Goal: Information Seeking & Learning: Understand process/instructions

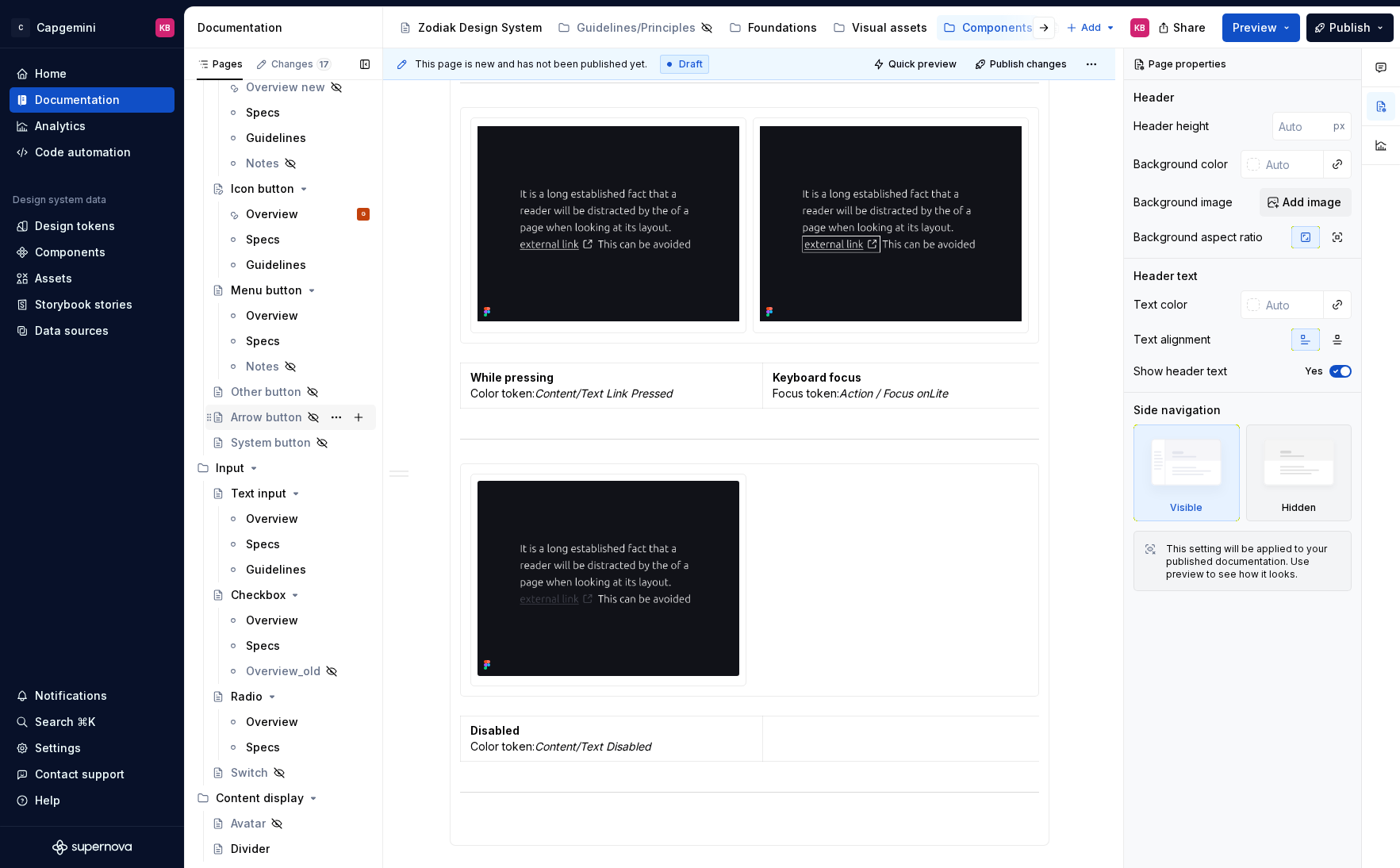
scroll to position [281, 0]
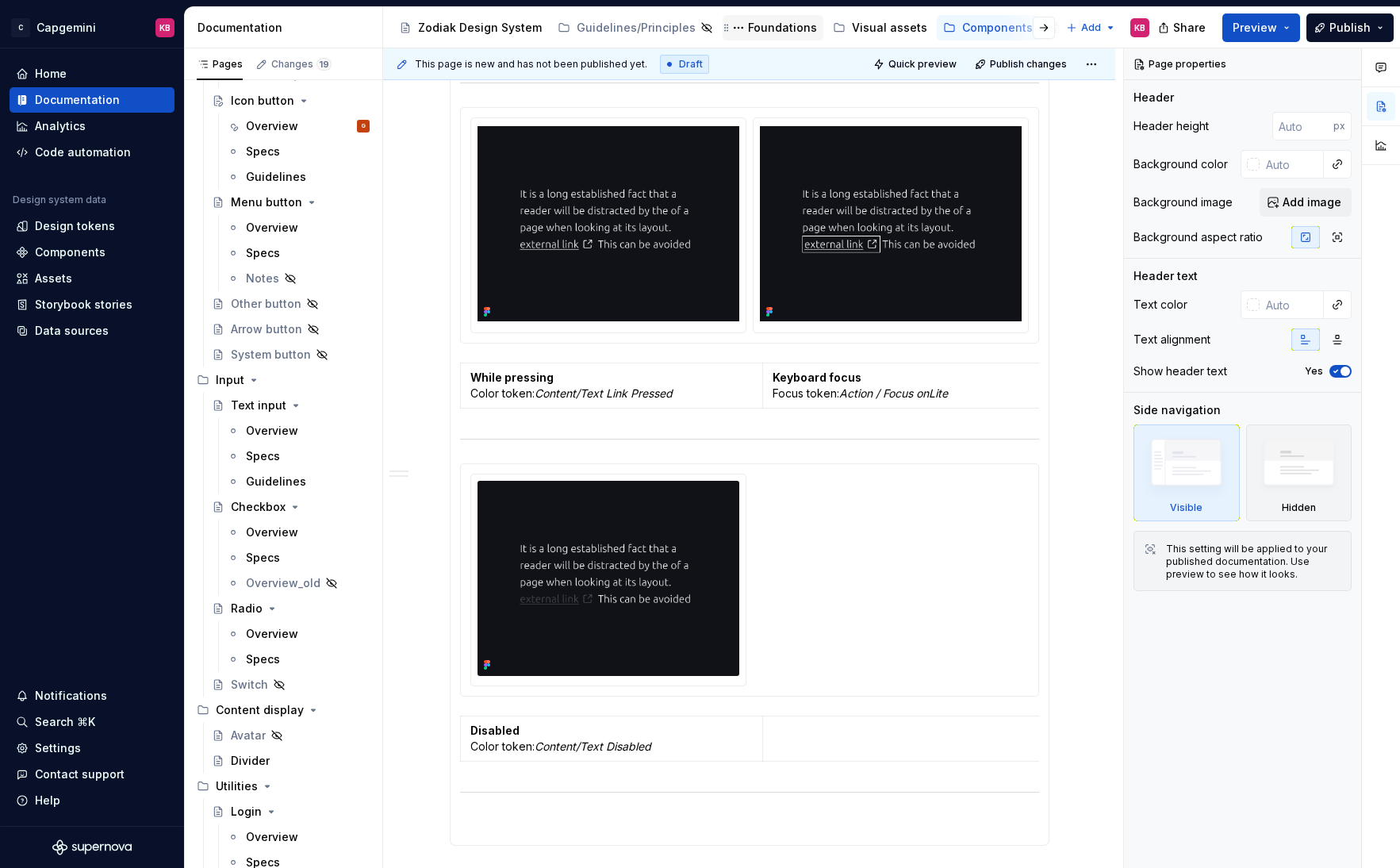
click at [747, 21] on div "Foundations" at bounding box center [782, 28] width 69 height 16
click at [747, 24] on div "Foundations" at bounding box center [782, 28] width 69 height 16
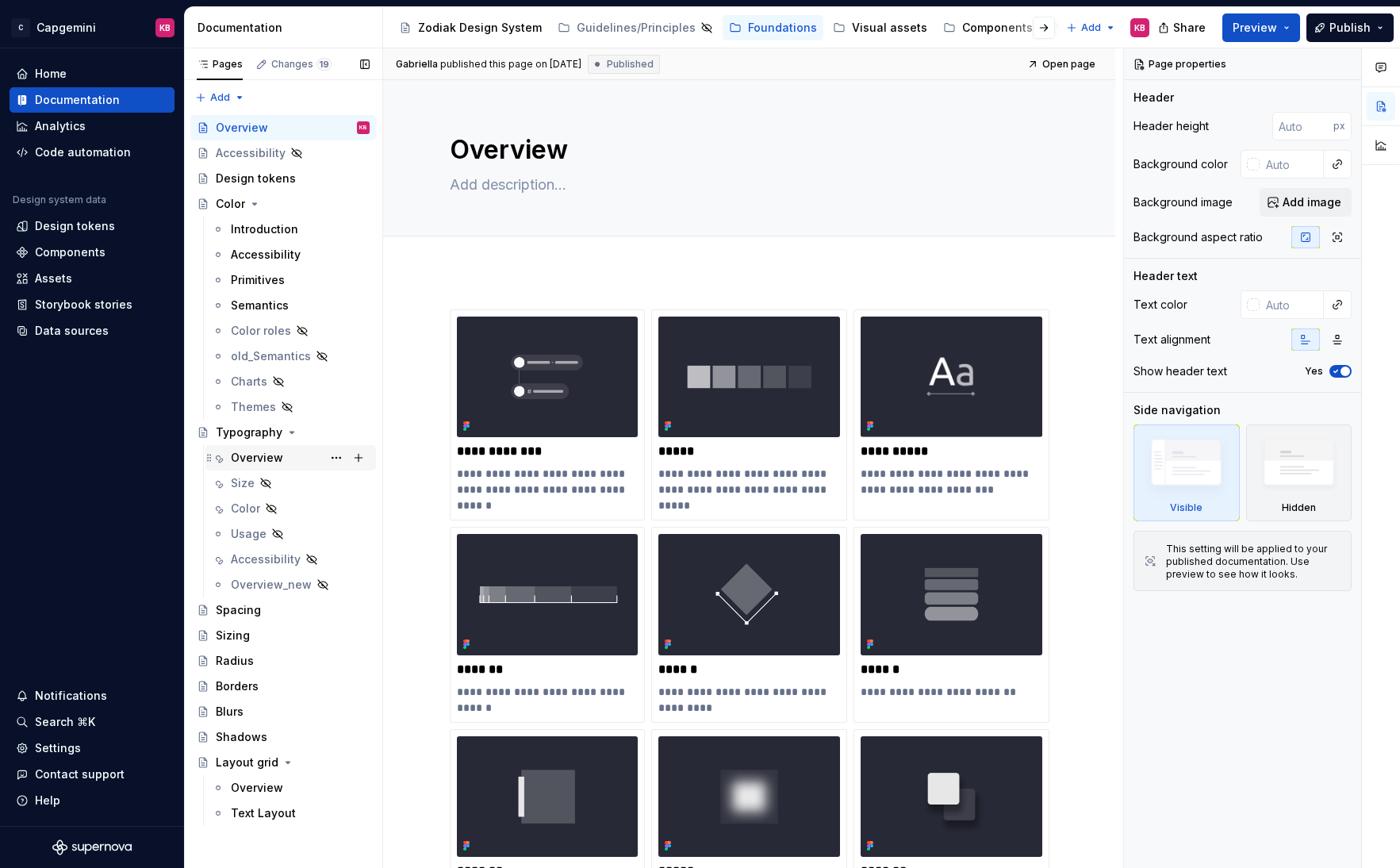
click at [268, 451] on div "Overview" at bounding box center [256, 458] width 52 height 16
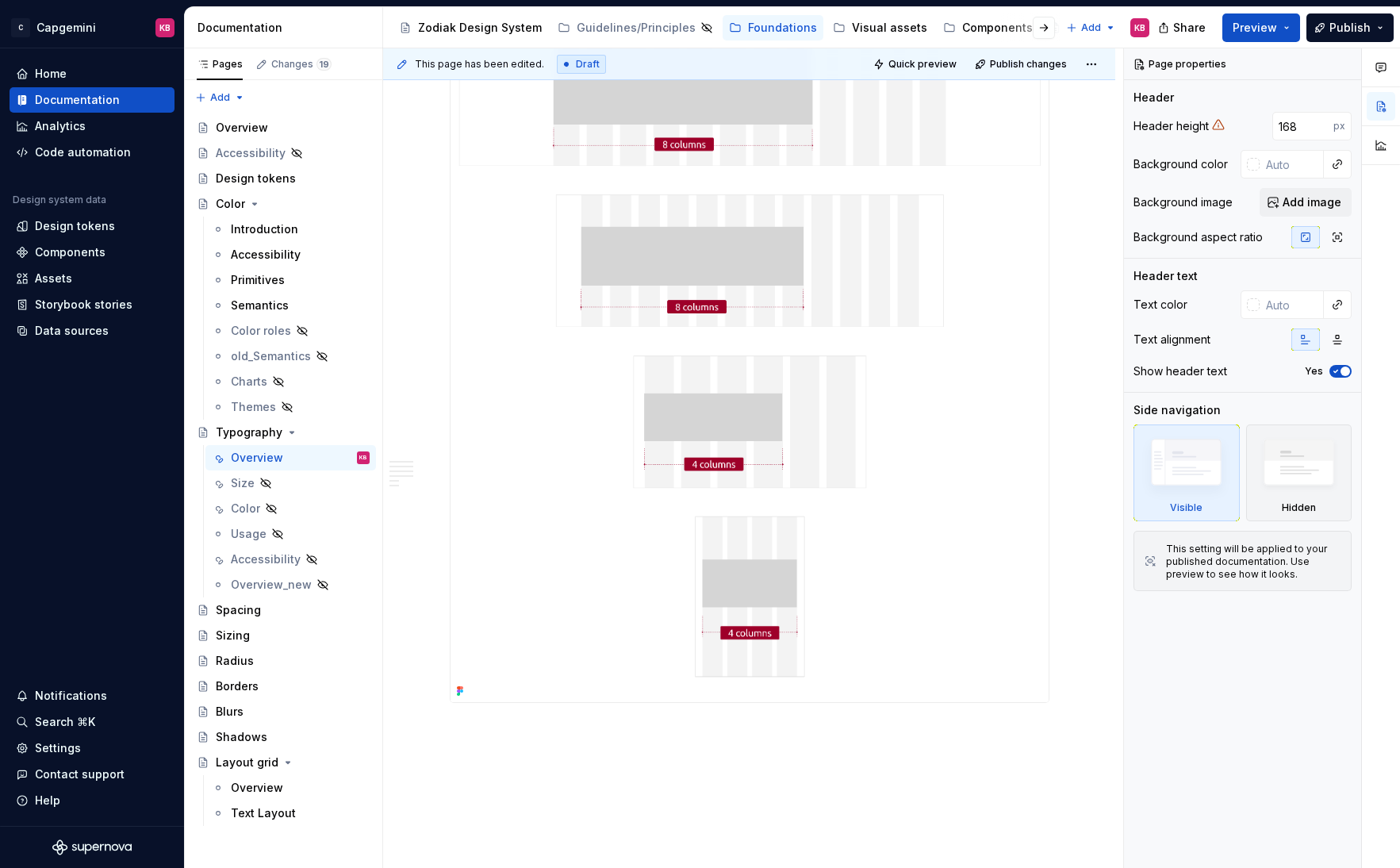
scroll to position [3422, 0]
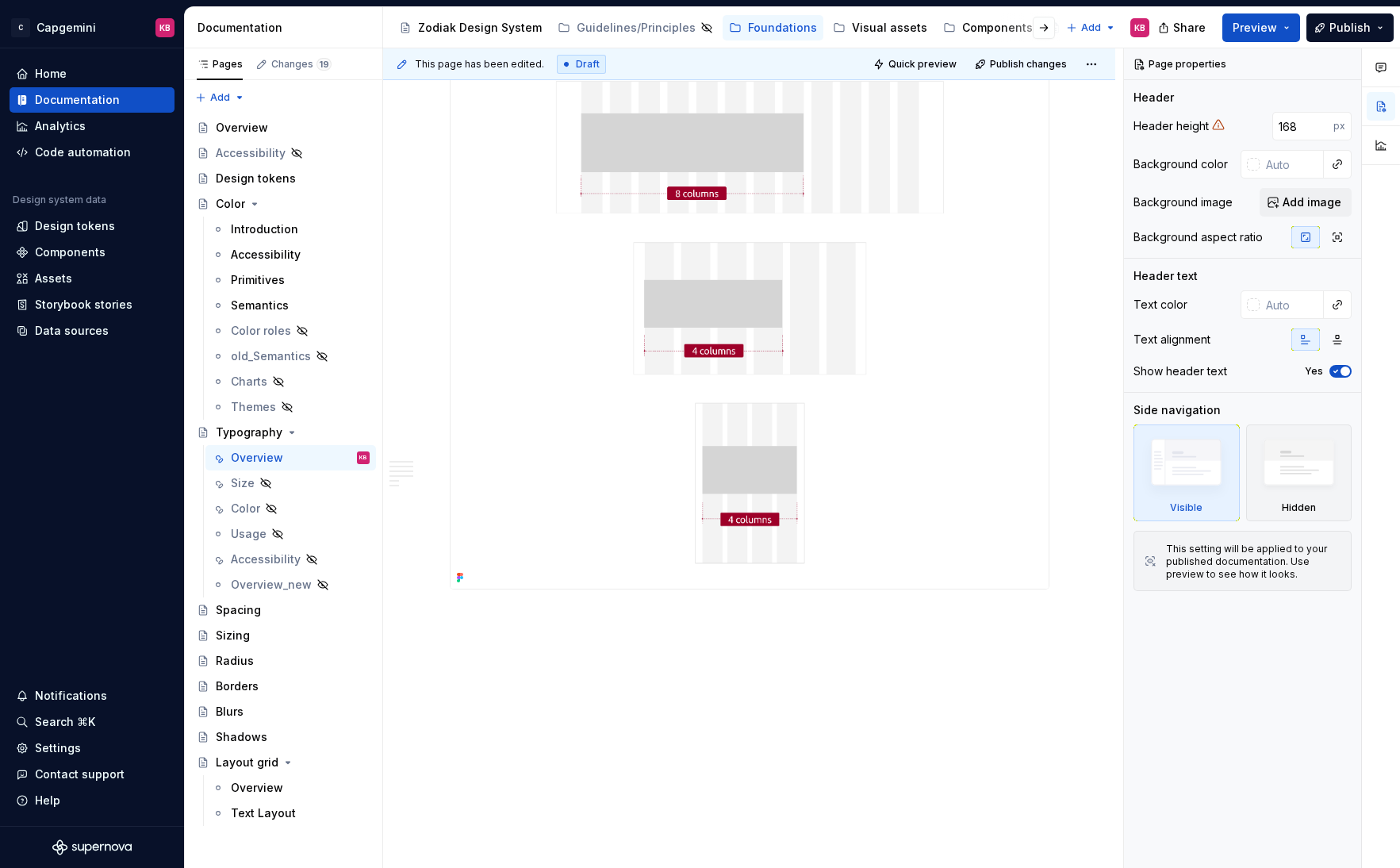
type textarea "*"
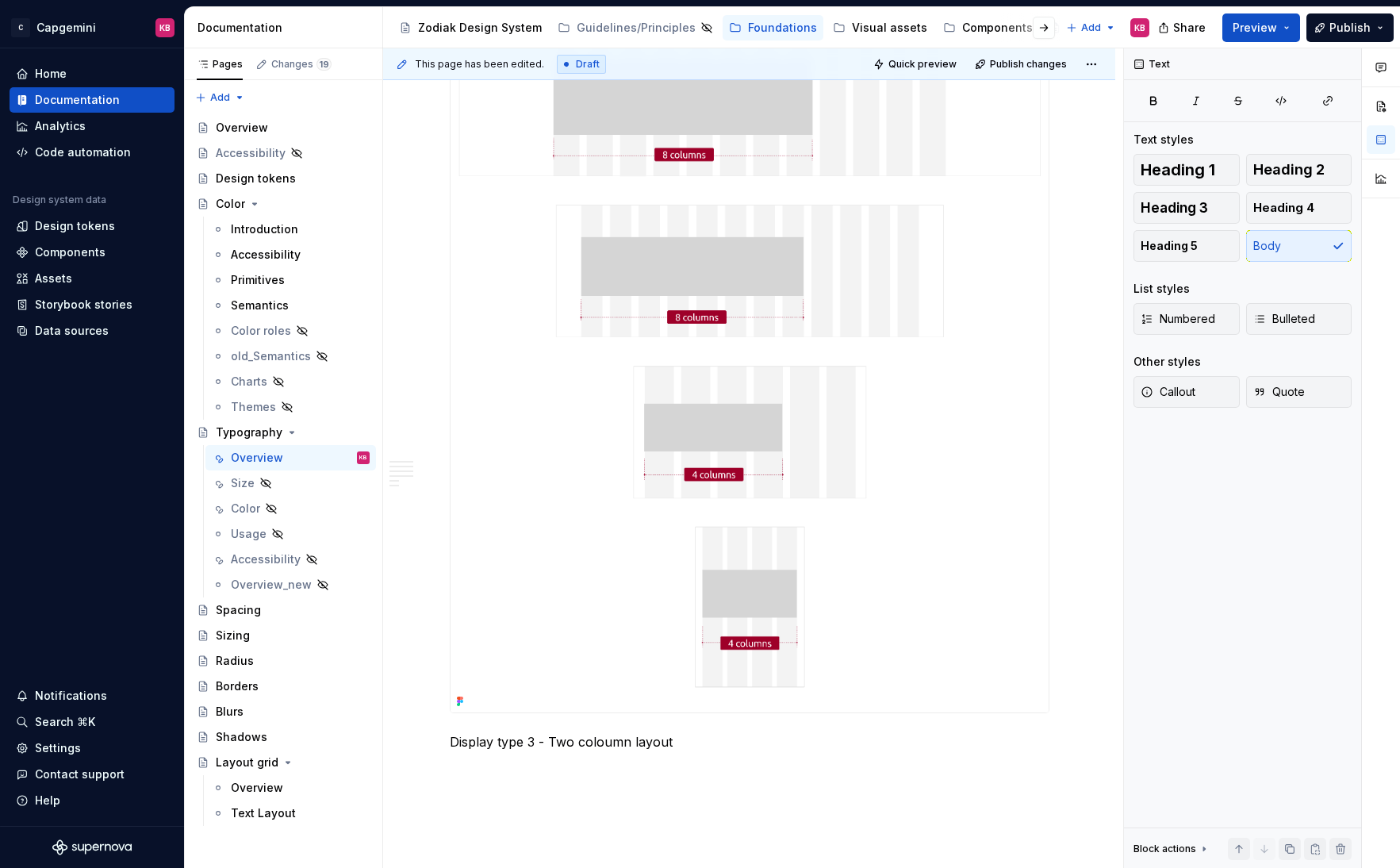
scroll to position [3298, 0]
click at [611, 740] on p "Display type 3 - Two coloumn layout" at bounding box center [749, 740] width 599 height 19
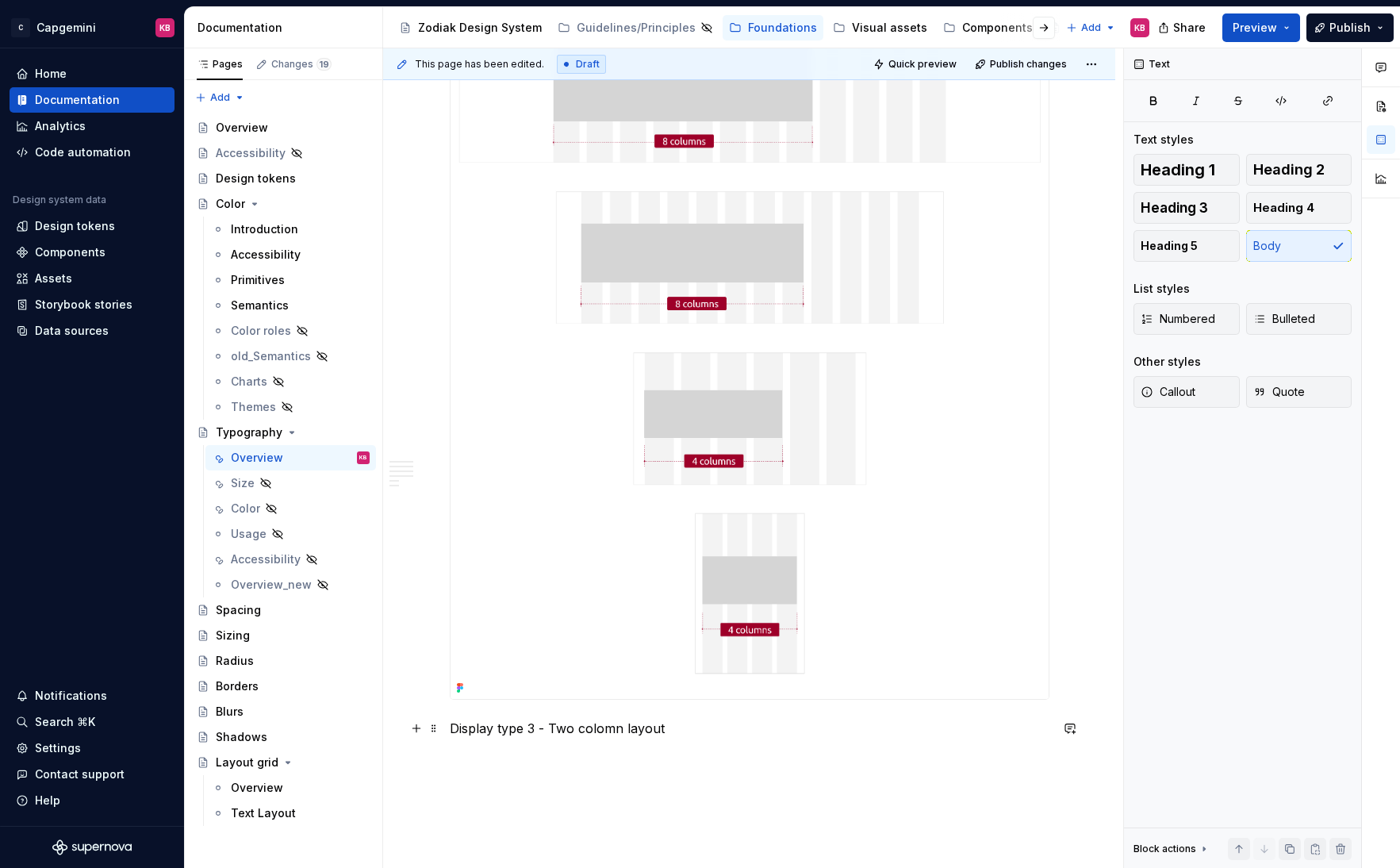
click at [588, 724] on p "Display type 3 - Two colomn layout" at bounding box center [749, 728] width 599 height 19
click at [600, 729] on p "Display type 3 - Two colomn layout" at bounding box center [749, 728] width 599 height 19
click at [605, 729] on p "Display type 3 - Two colomn layout" at bounding box center [749, 728] width 599 height 19
click at [608, 731] on p "Display type 3 - Two column layout" at bounding box center [749, 728] width 599 height 19
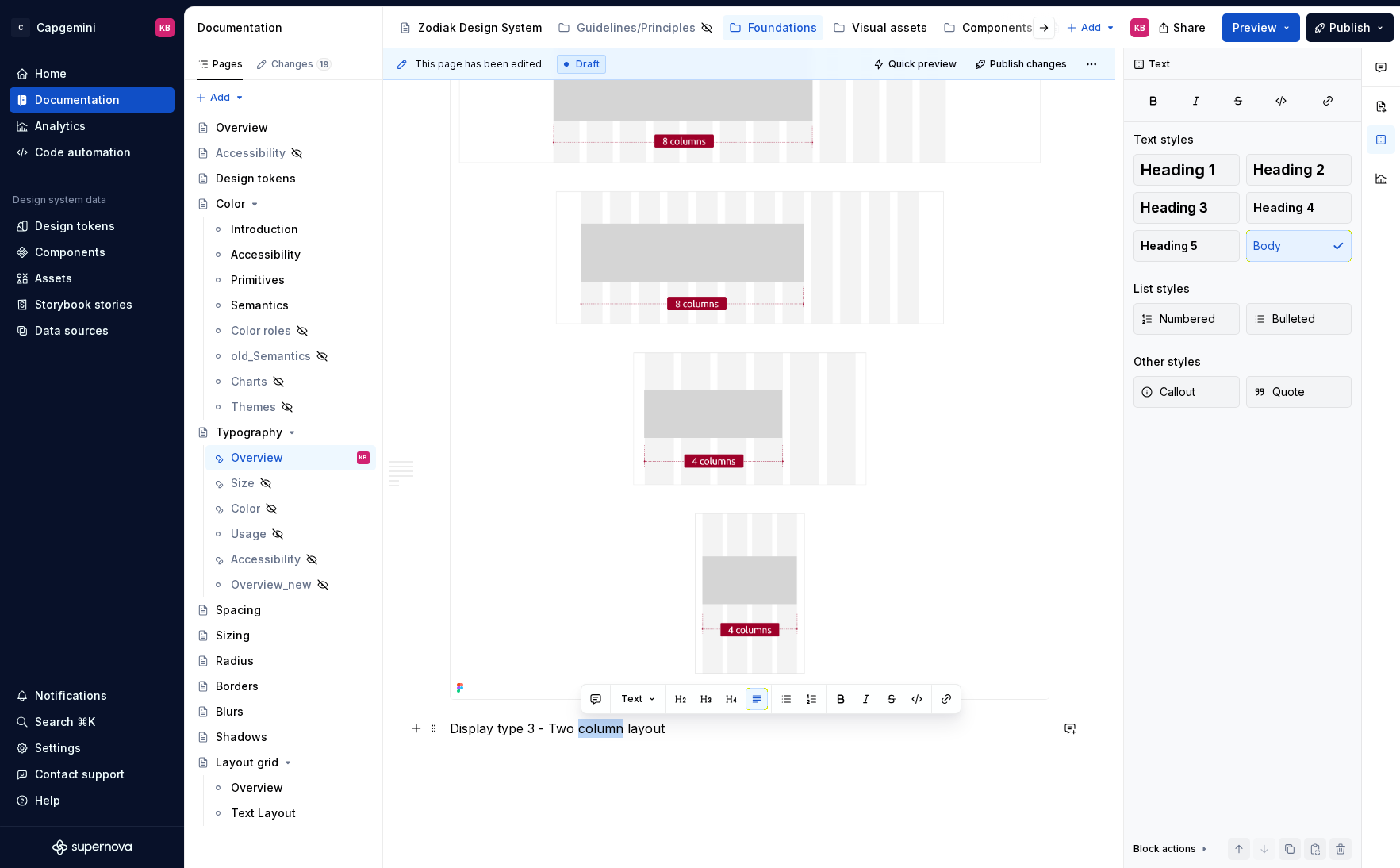
click at [608, 731] on p "Display type 3 - Two column layout" at bounding box center [749, 728] width 599 height 19
click at [558, 702] on button "button" at bounding box center [554, 698] width 22 height 22
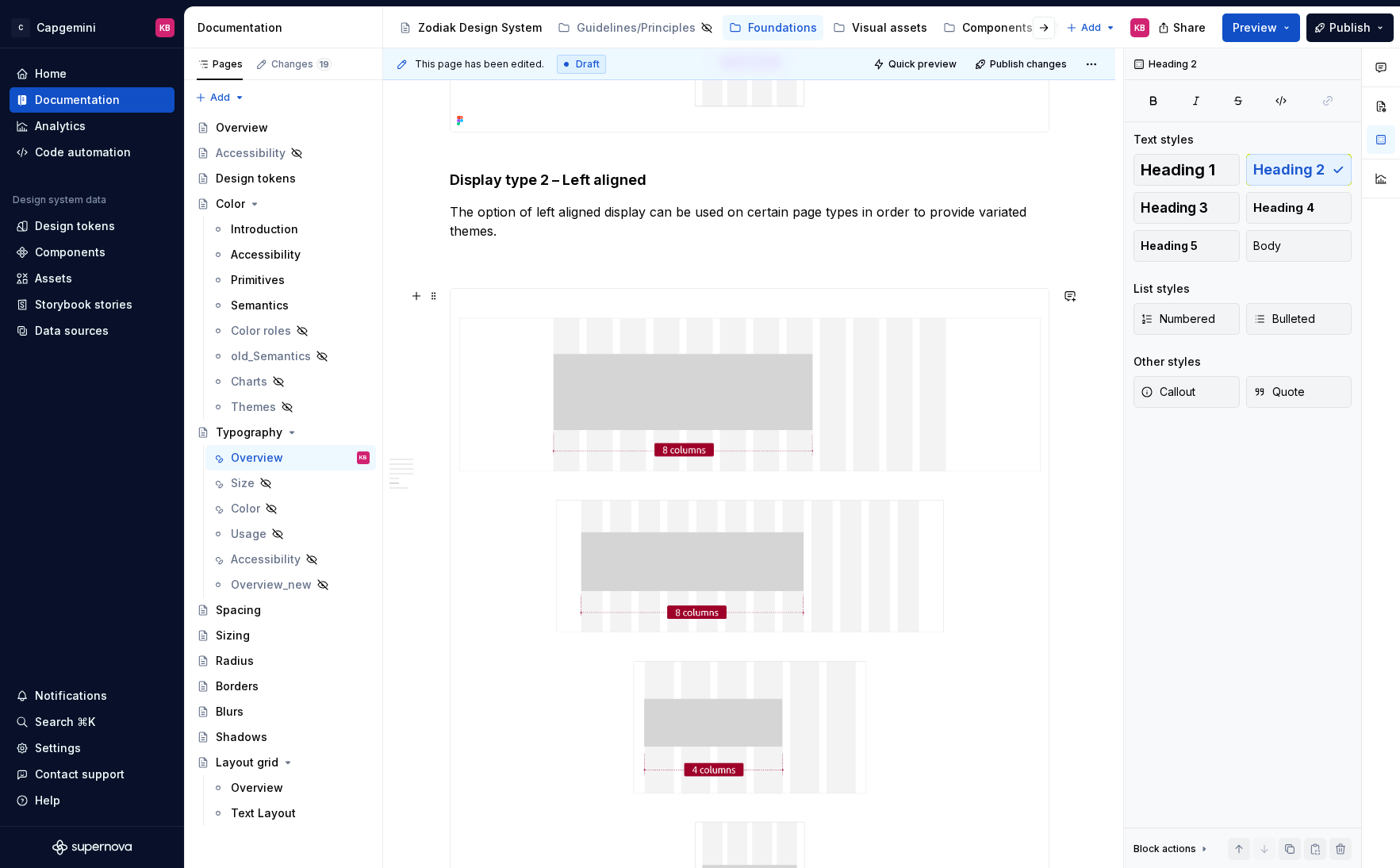
scroll to position [3475, 0]
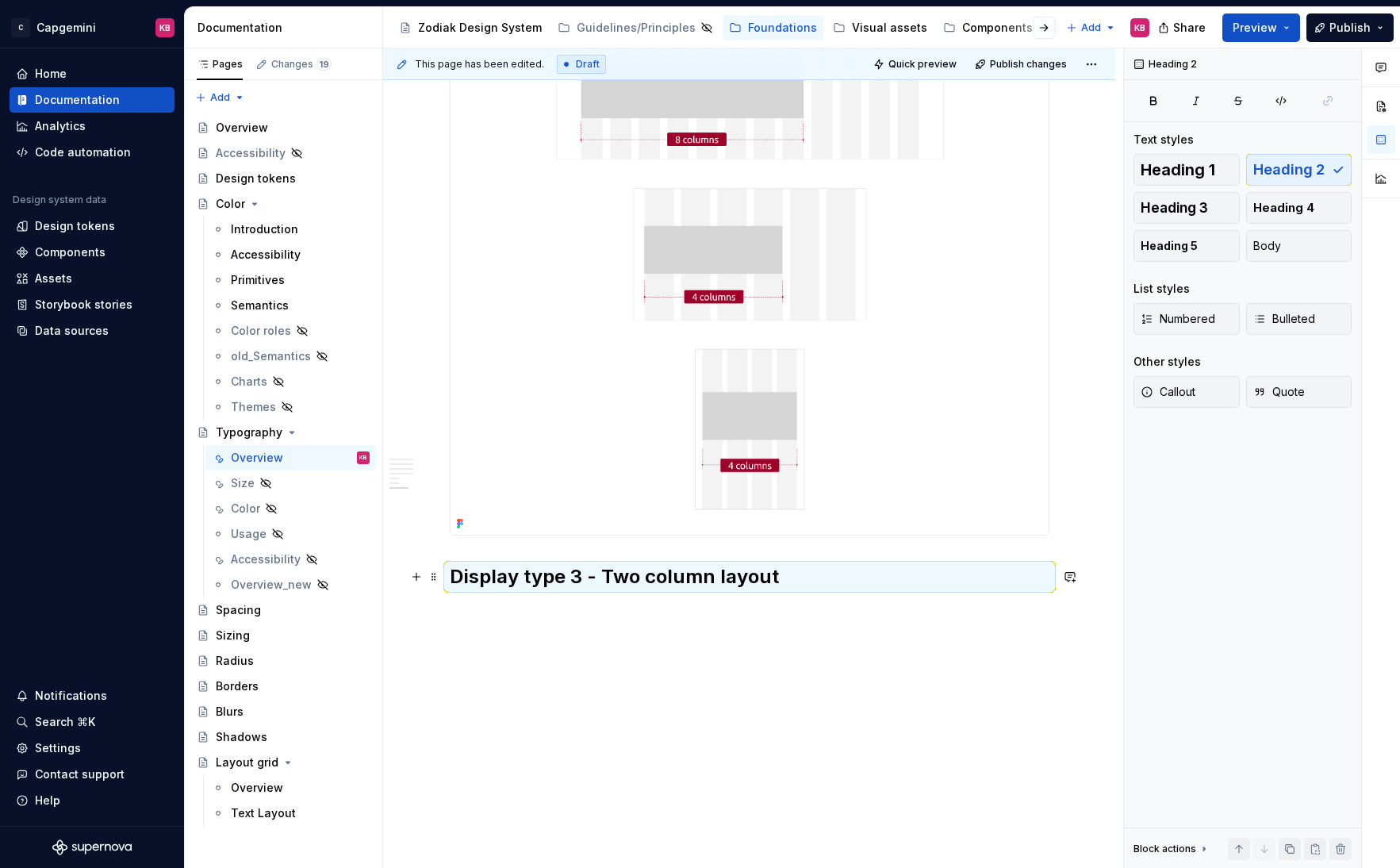
click at [560, 581] on h2 "Display type 3 - Two column layout" at bounding box center [749, 576] width 599 height 26
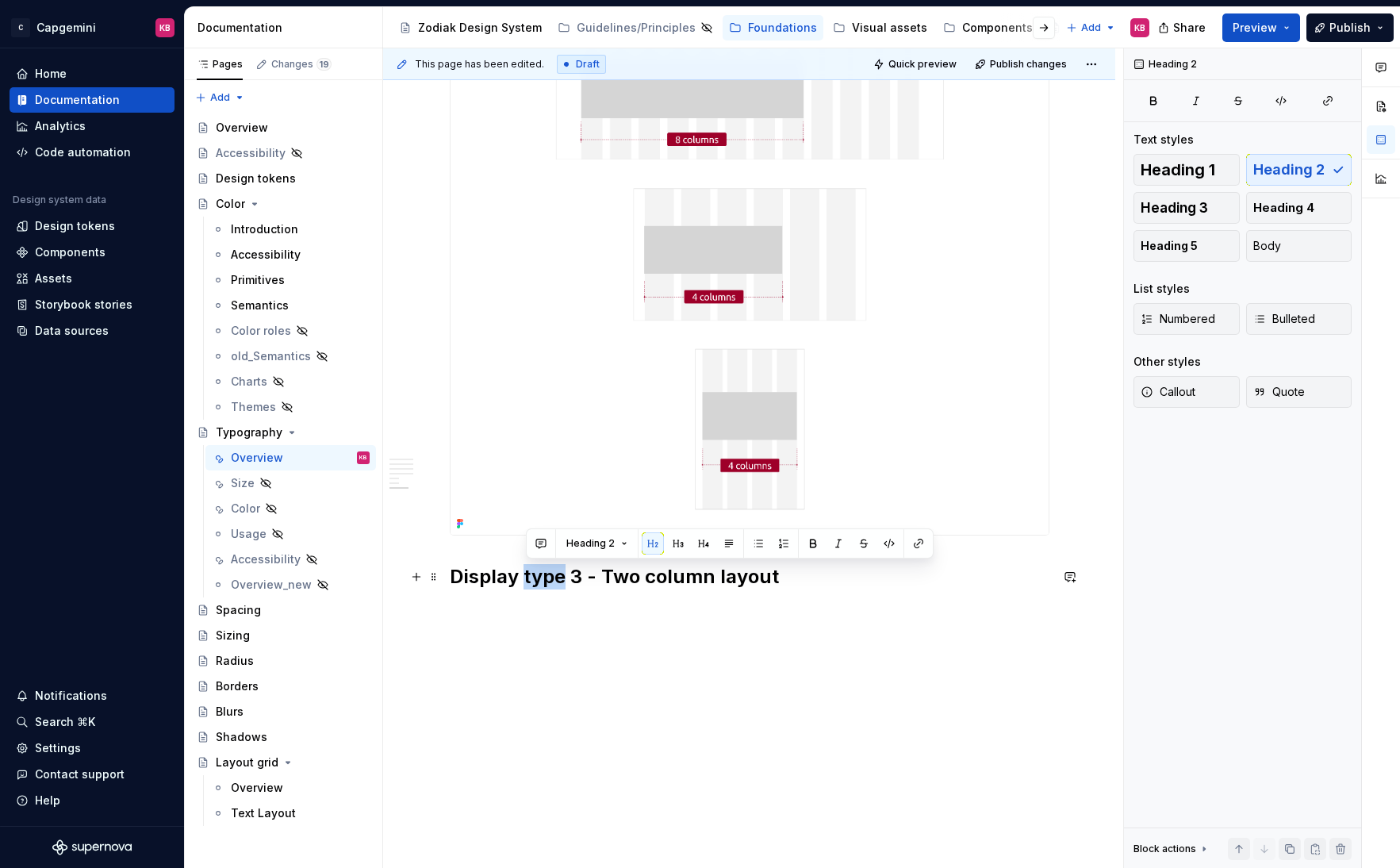
click at [560, 581] on h2 "Display type 3 - Two column layout" at bounding box center [749, 576] width 599 height 26
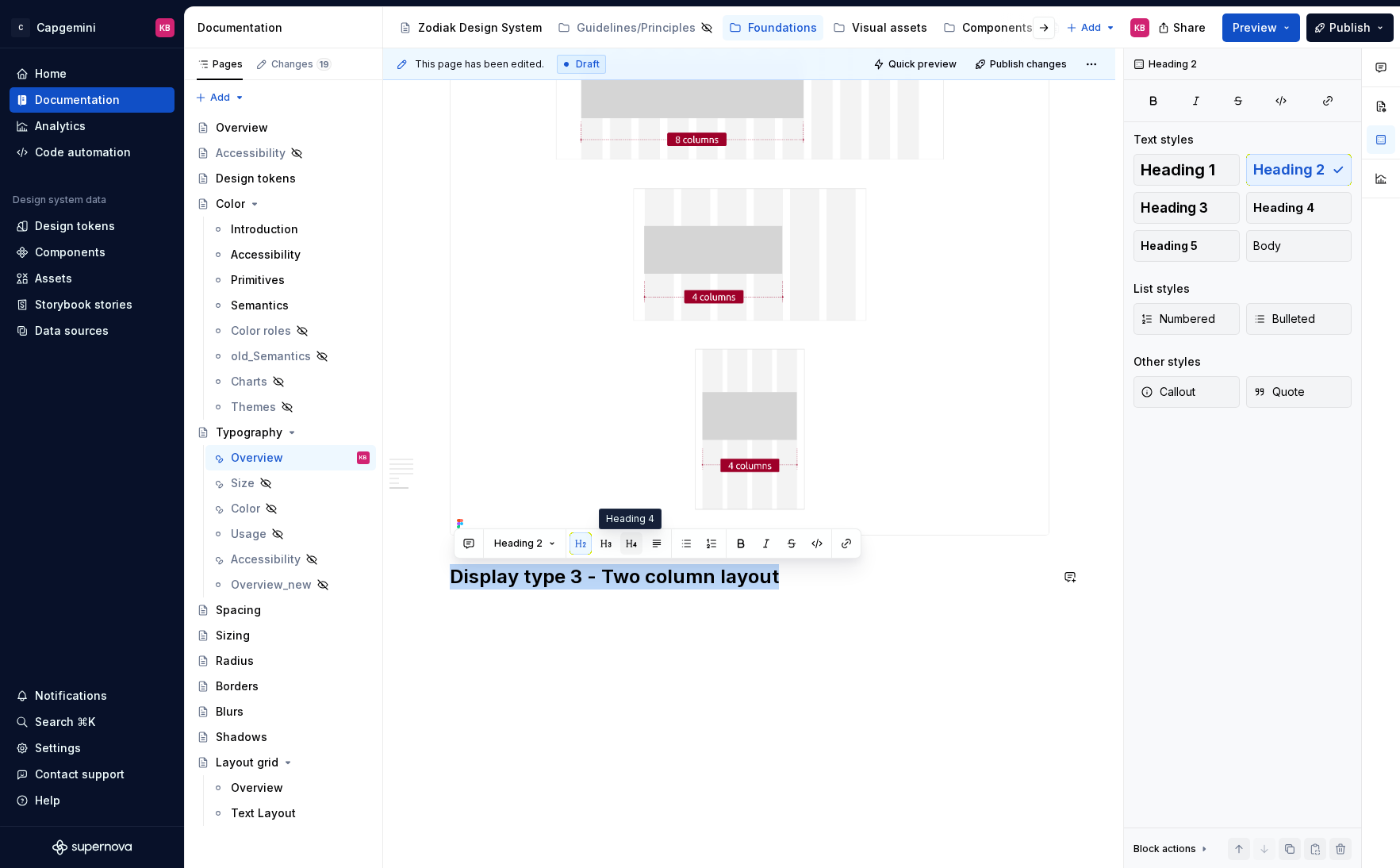
click at [629, 539] on button "button" at bounding box center [631, 543] width 22 height 22
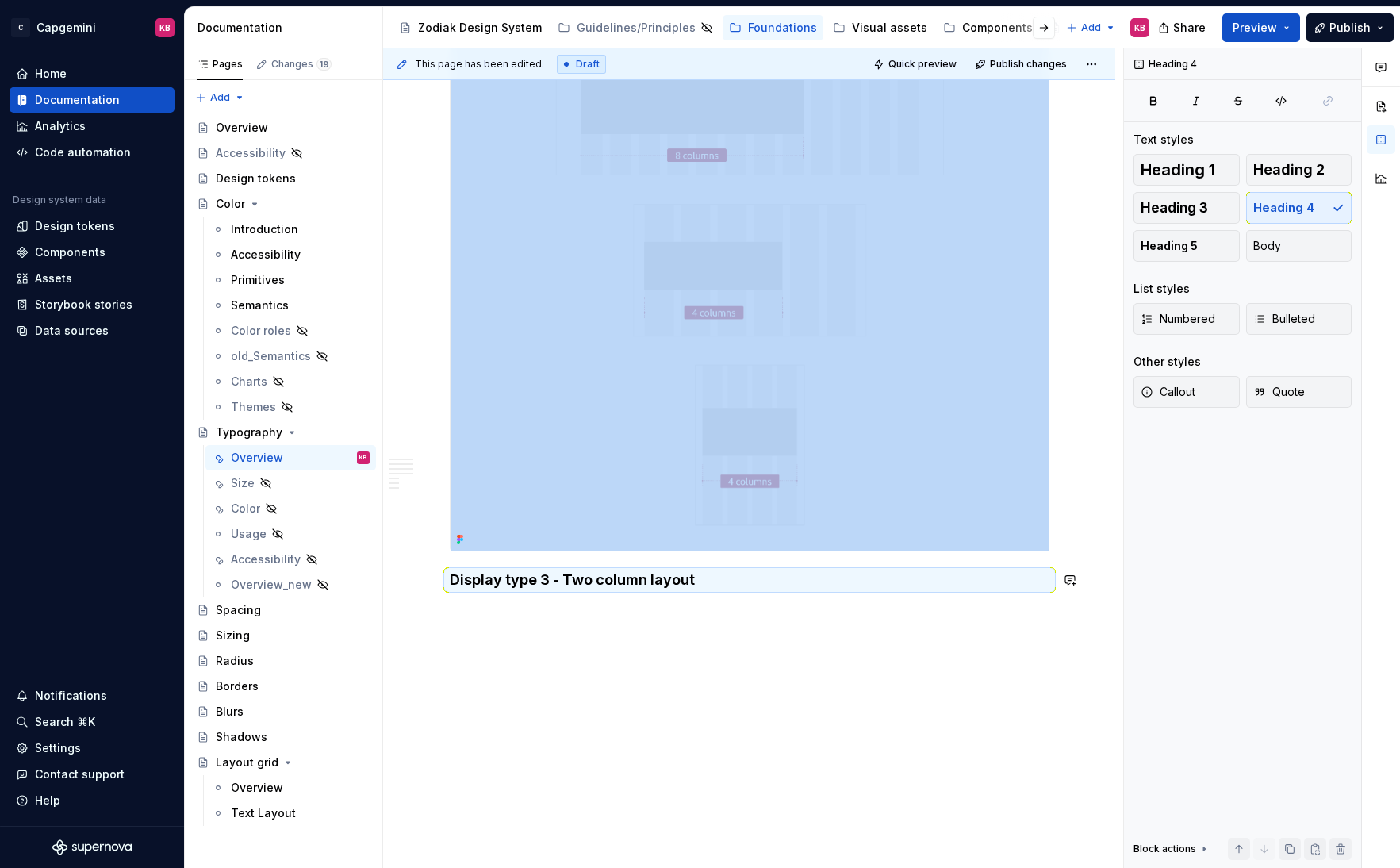
scroll to position [3459, 0]
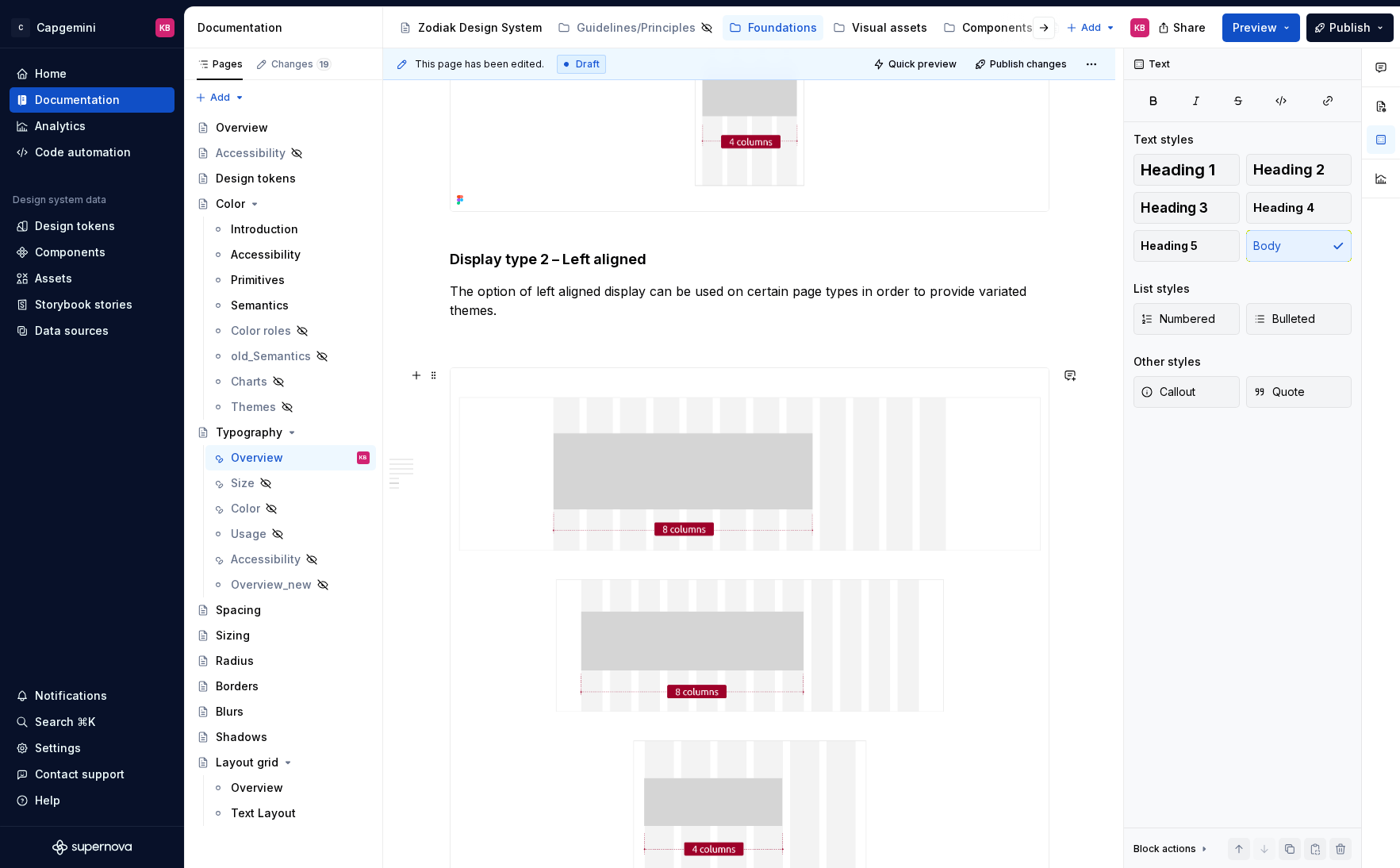
scroll to position [2724, 0]
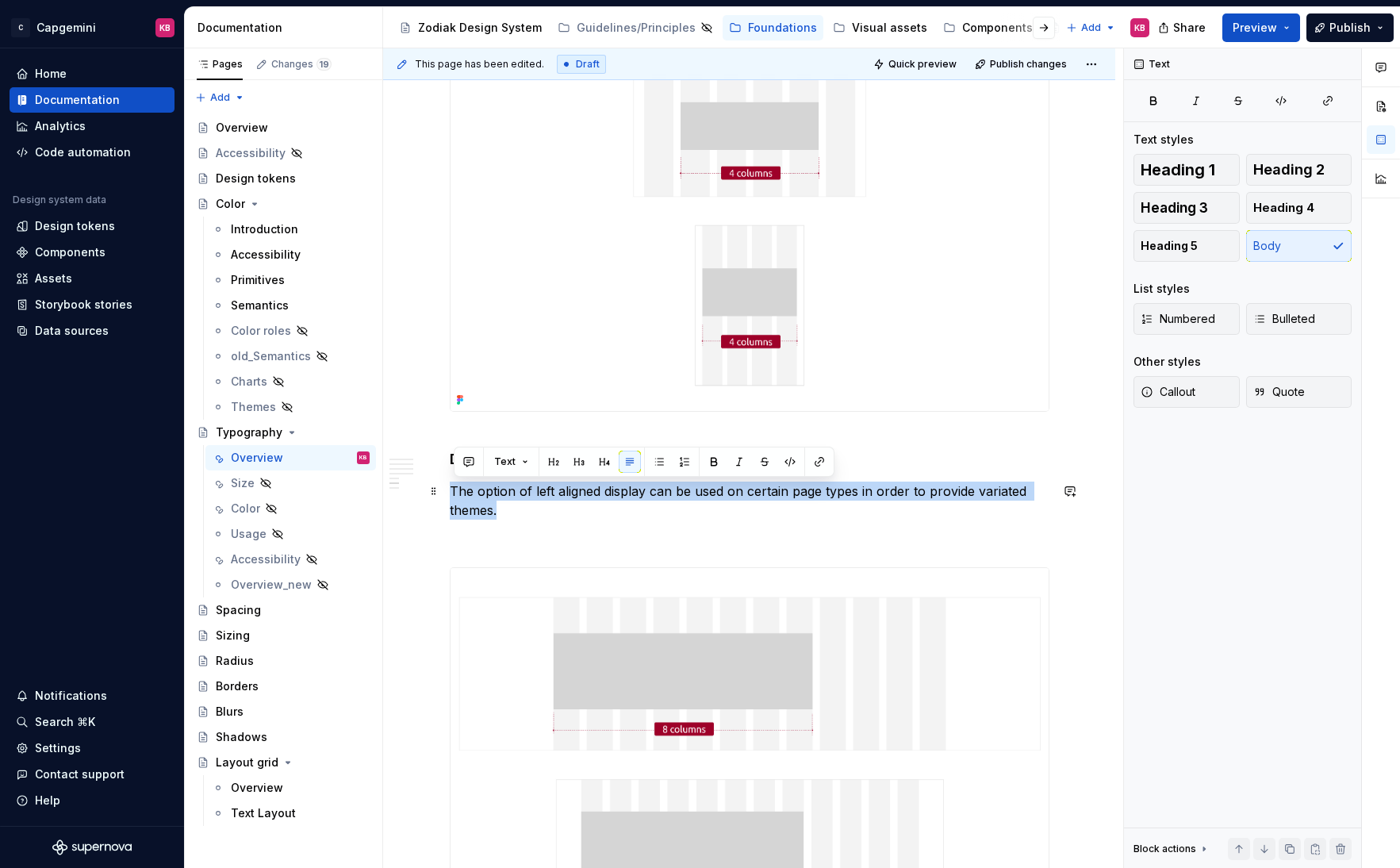
drag, startPoint x: 502, startPoint y: 511, endPoint x: 449, endPoint y: 495, distance: 55.4
copy p "The option of left aligned display can be used on certain page types in order t…"
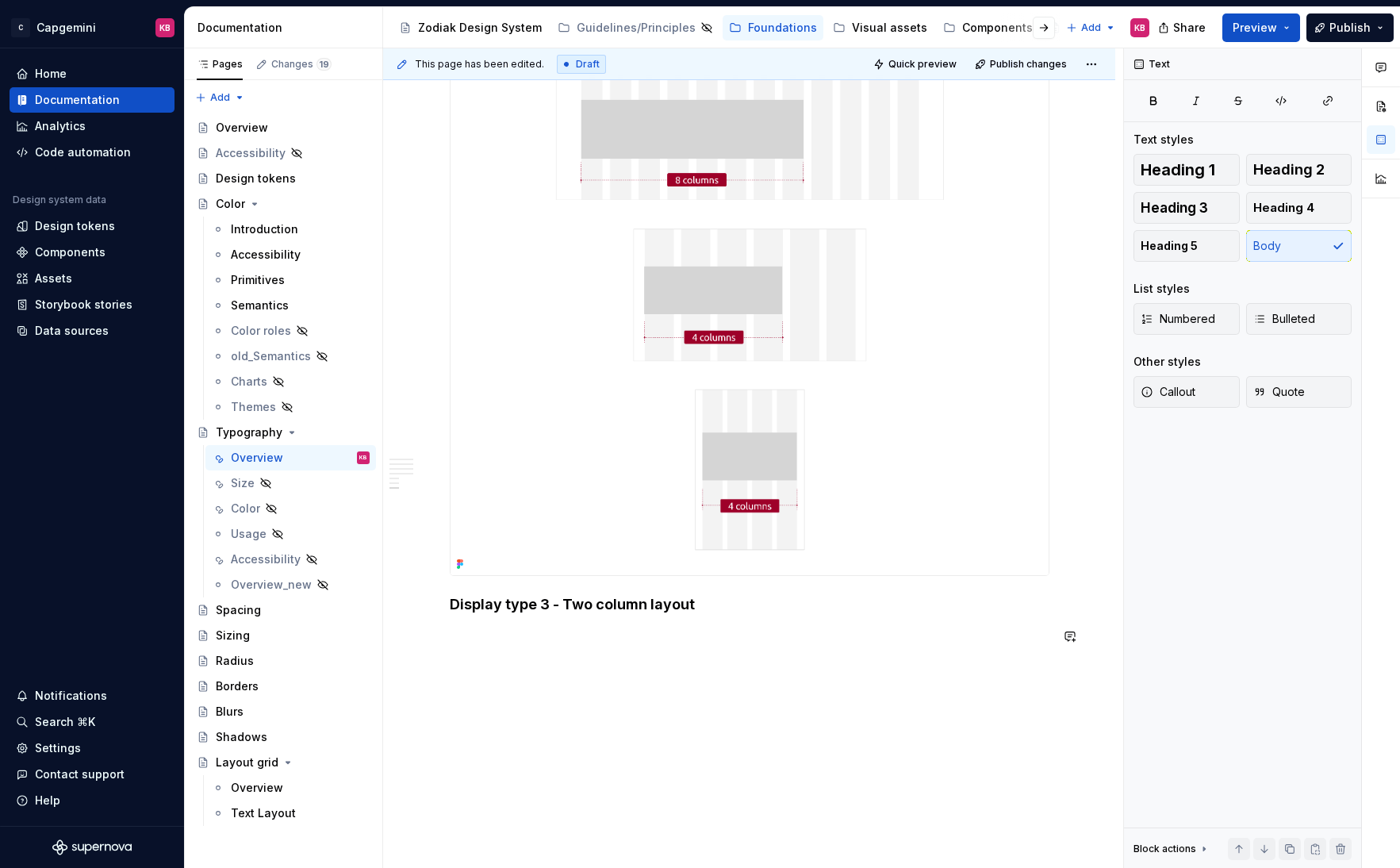
scroll to position [3491, 0]
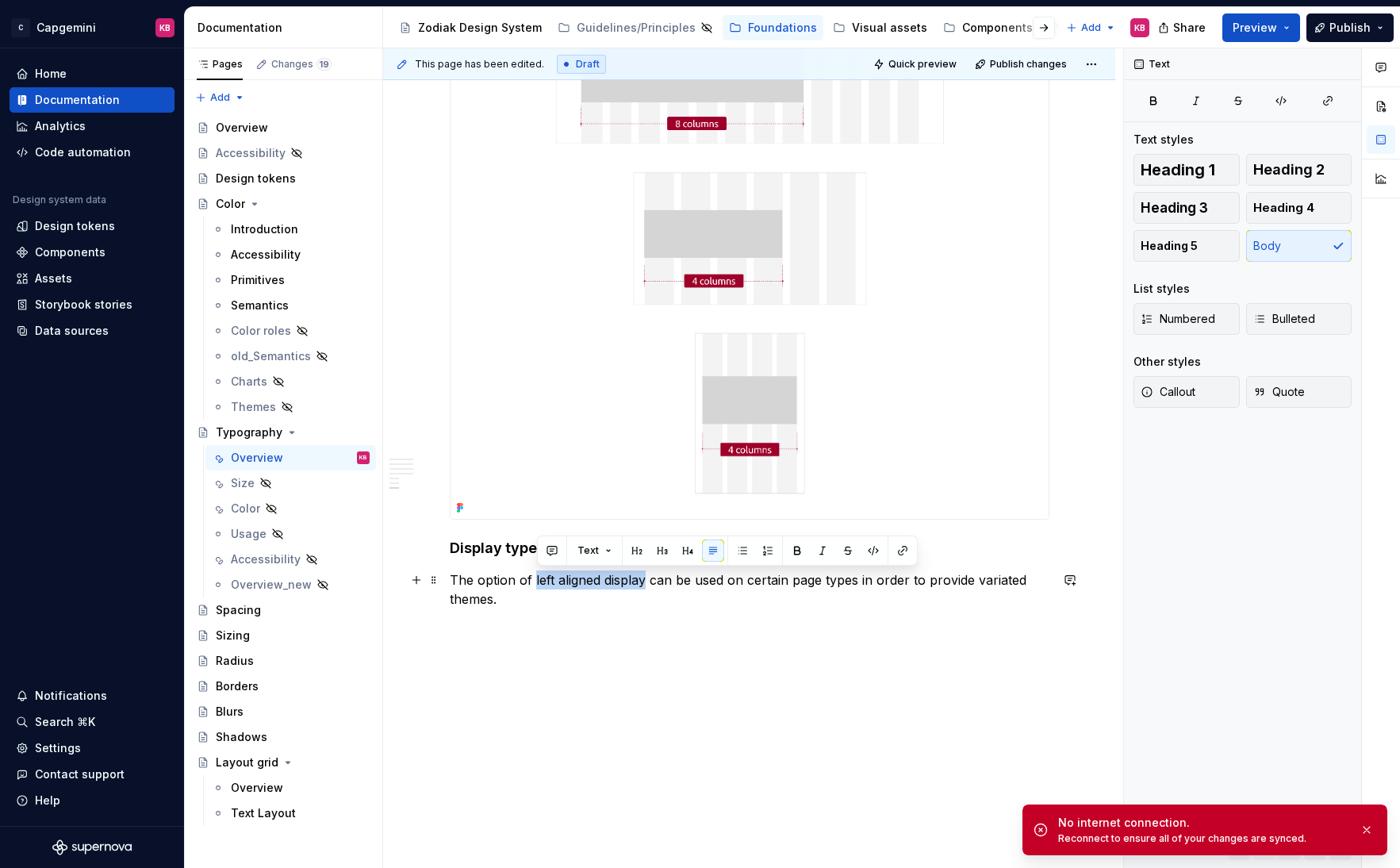
drag, startPoint x: 535, startPoint y: 581, endPoint x: 650, endPoint y: 585, distance: 115.1
click at [650, 585] on p "The option of left aligned display can be used on certain page types in order t…" at bounding box center [749, 589] width 599 height 39
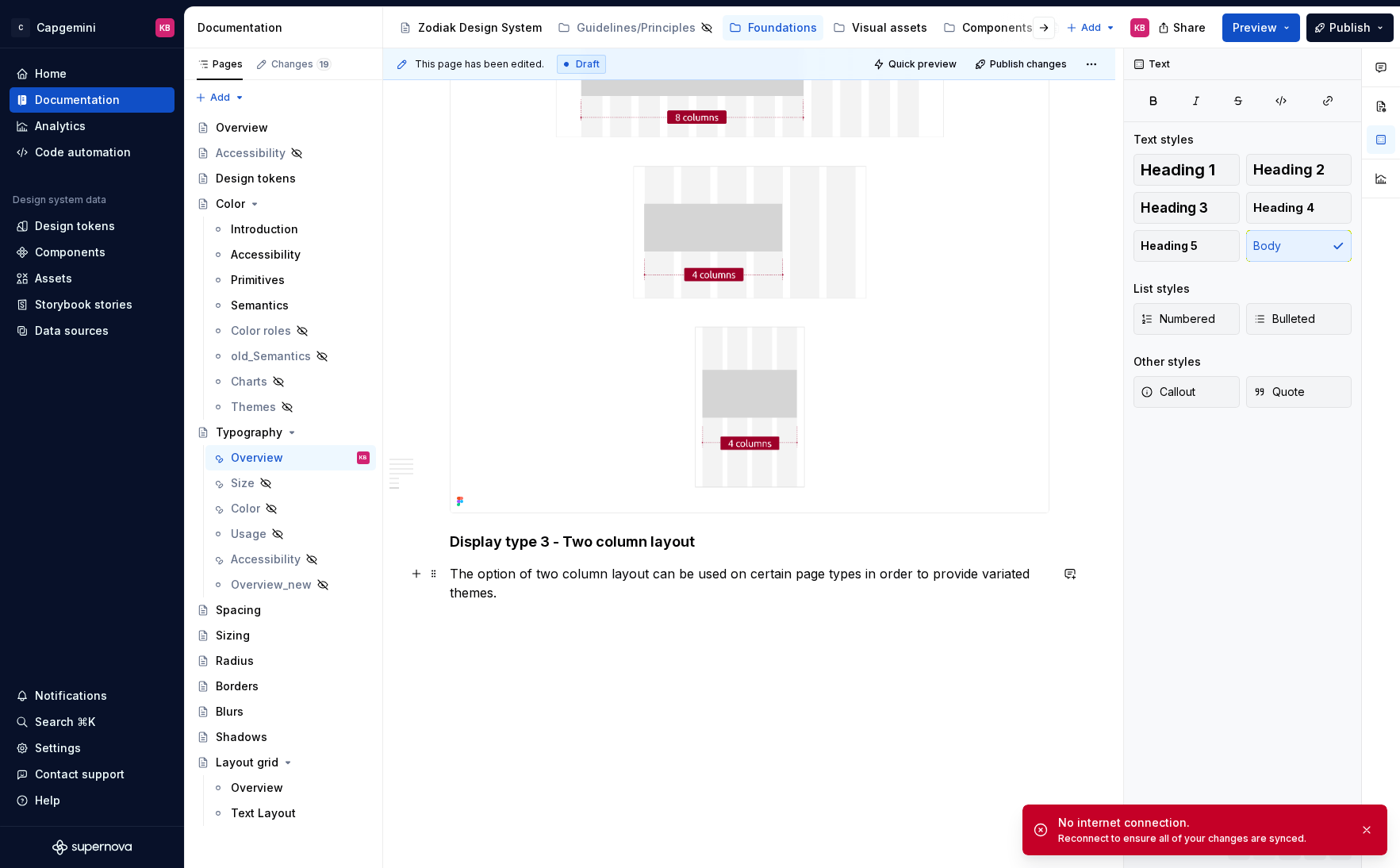
scroll to position [3510, 0]
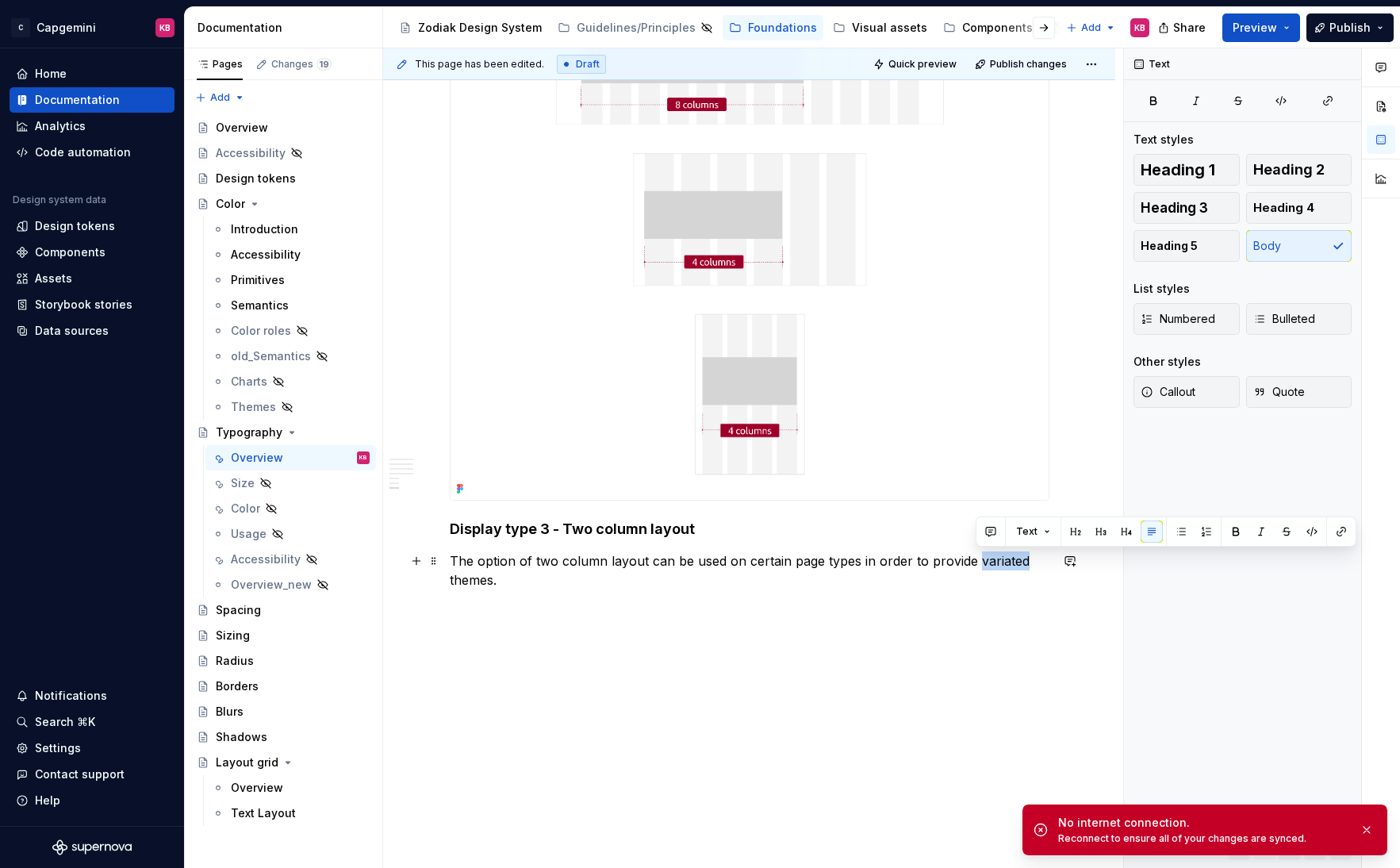
drag, startPoint x: 978, startPoint y: 564, endPoint x: 1022, endPoint y: 564, distance: 44.0
click at [1022, 564] on p "The option of two column layout can be used on certain page types in order to p…" at bounding box center [749, 570] width 599 height 39
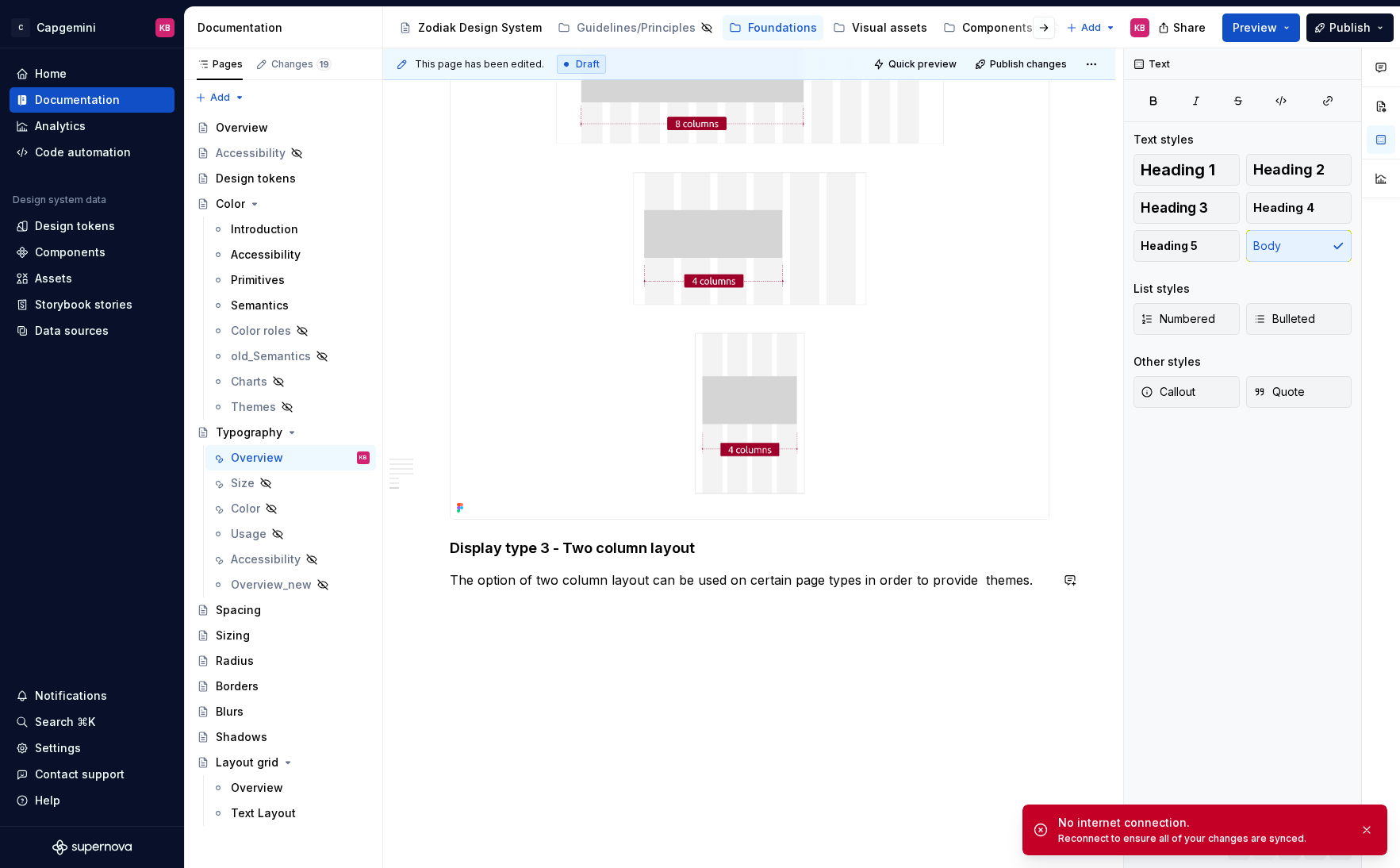
scroll to position [3491, 0]
drag, startPoint x: 976, startPoint y: 582, endPoint x: 1032, endPoint y: 584, distance: 56.0
click at [1032, 584] on p "The option of two column layout can be used on certain page types in order to p…" at bounding box center [749, 579] width 599 height 19
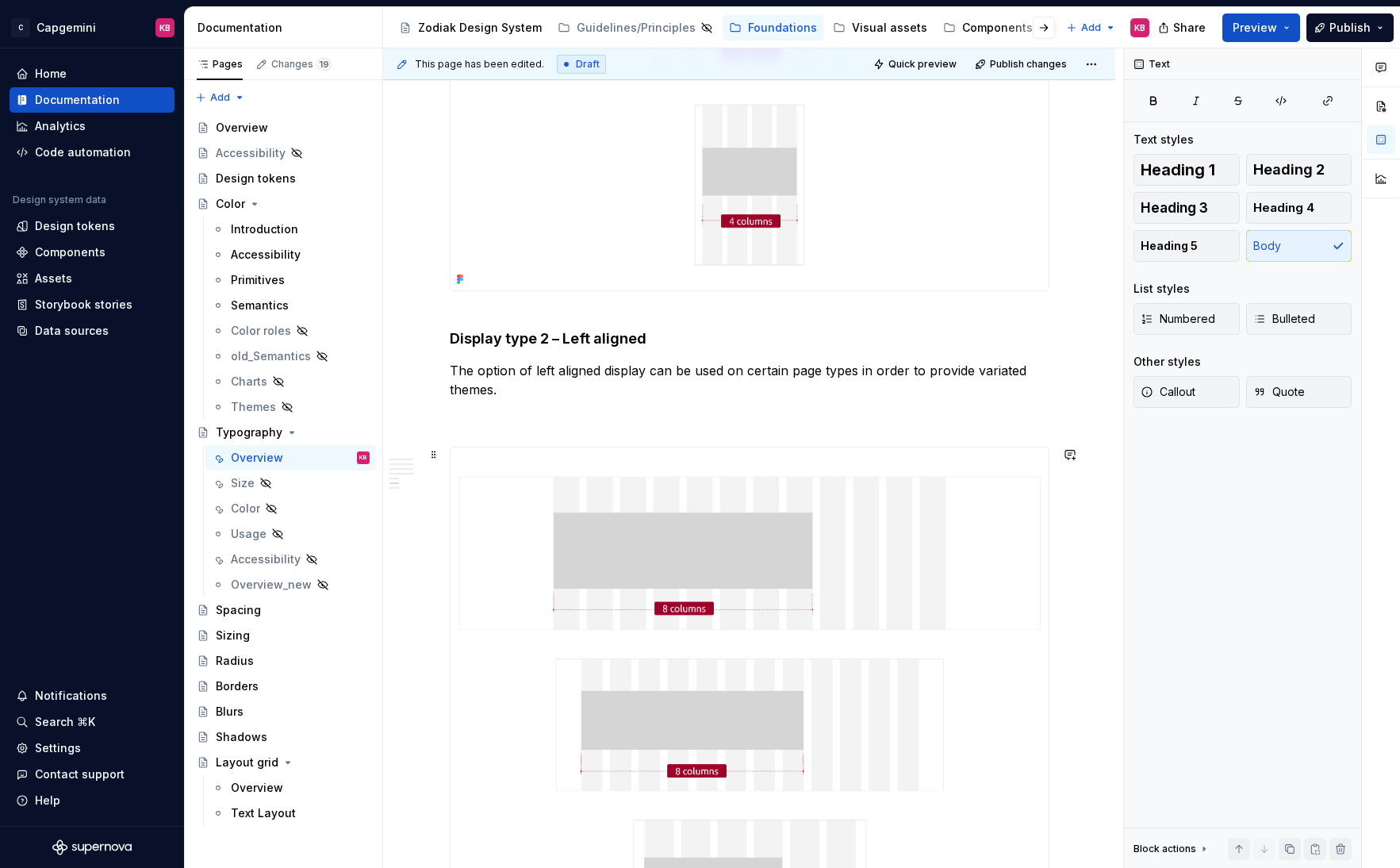
scroll to position [2809, 0]
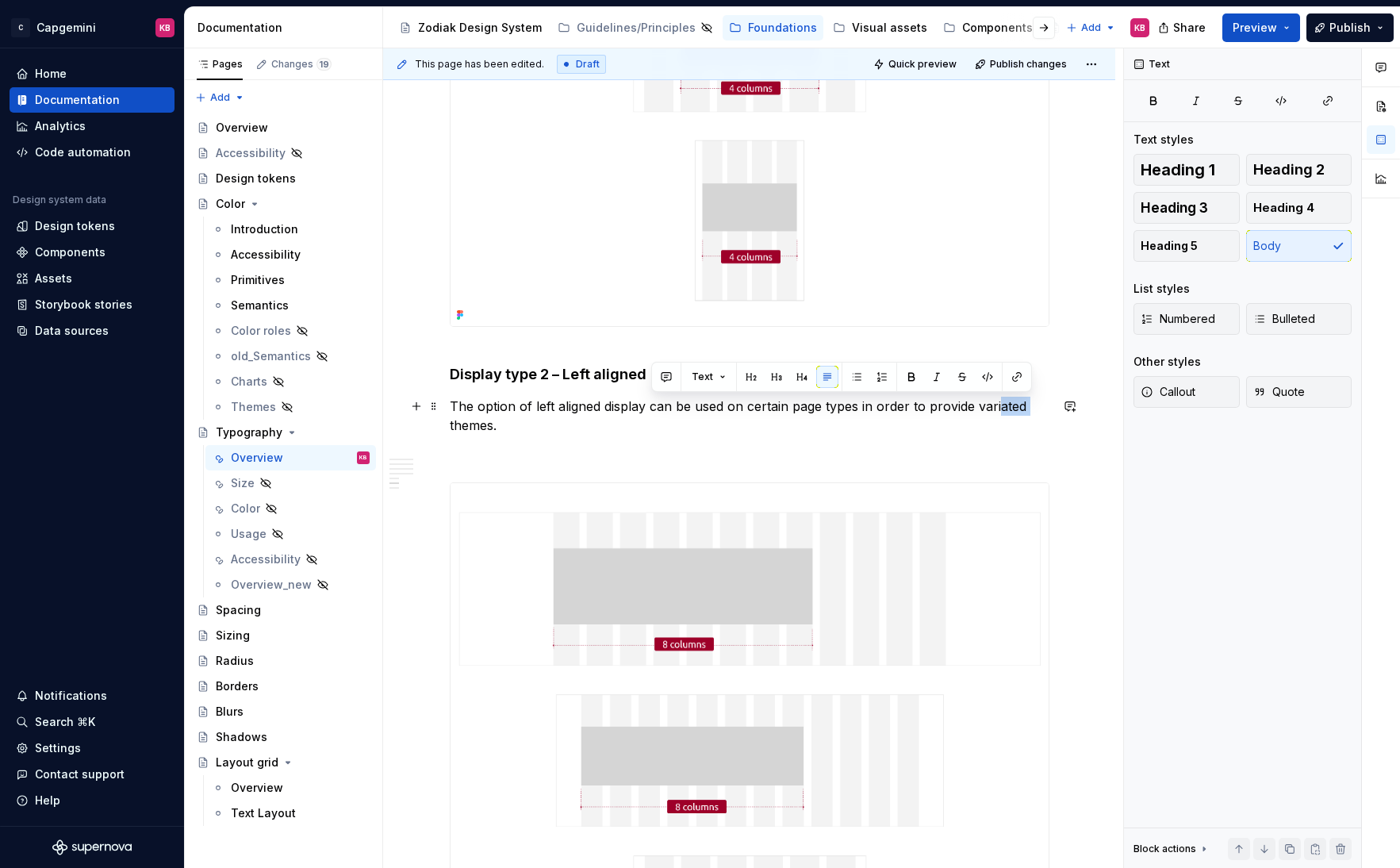
drag, startPoint x: 1003, startPoint y: 403, endPoint x: 1035, endPoint y: 405, distance: 32.1
click at [1035, 405] on p "The option of left aligned display can be used on certain page types in order t…" at bounding box center [749, 415] width 599 height 39
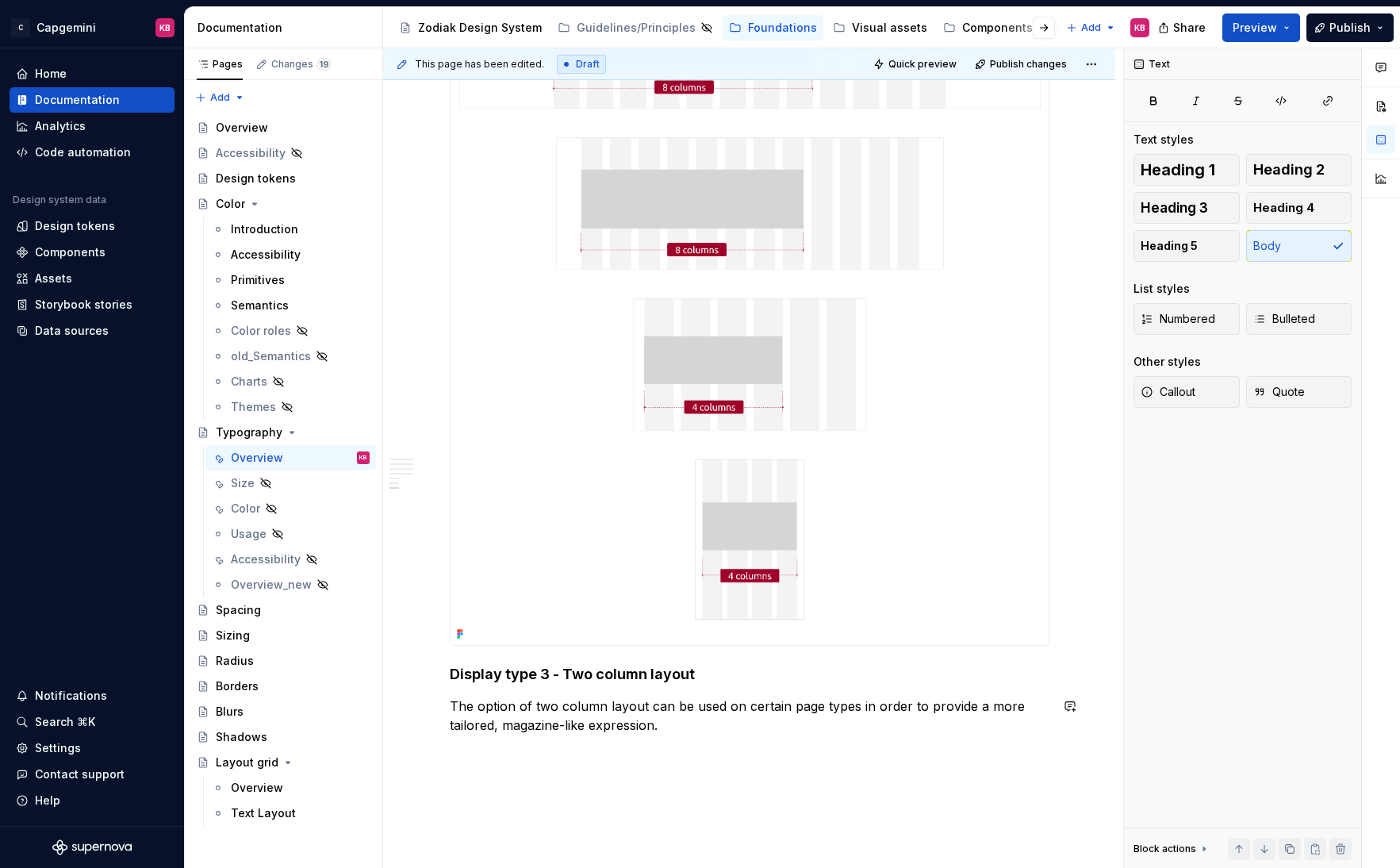
scroll to position [3510, 0]
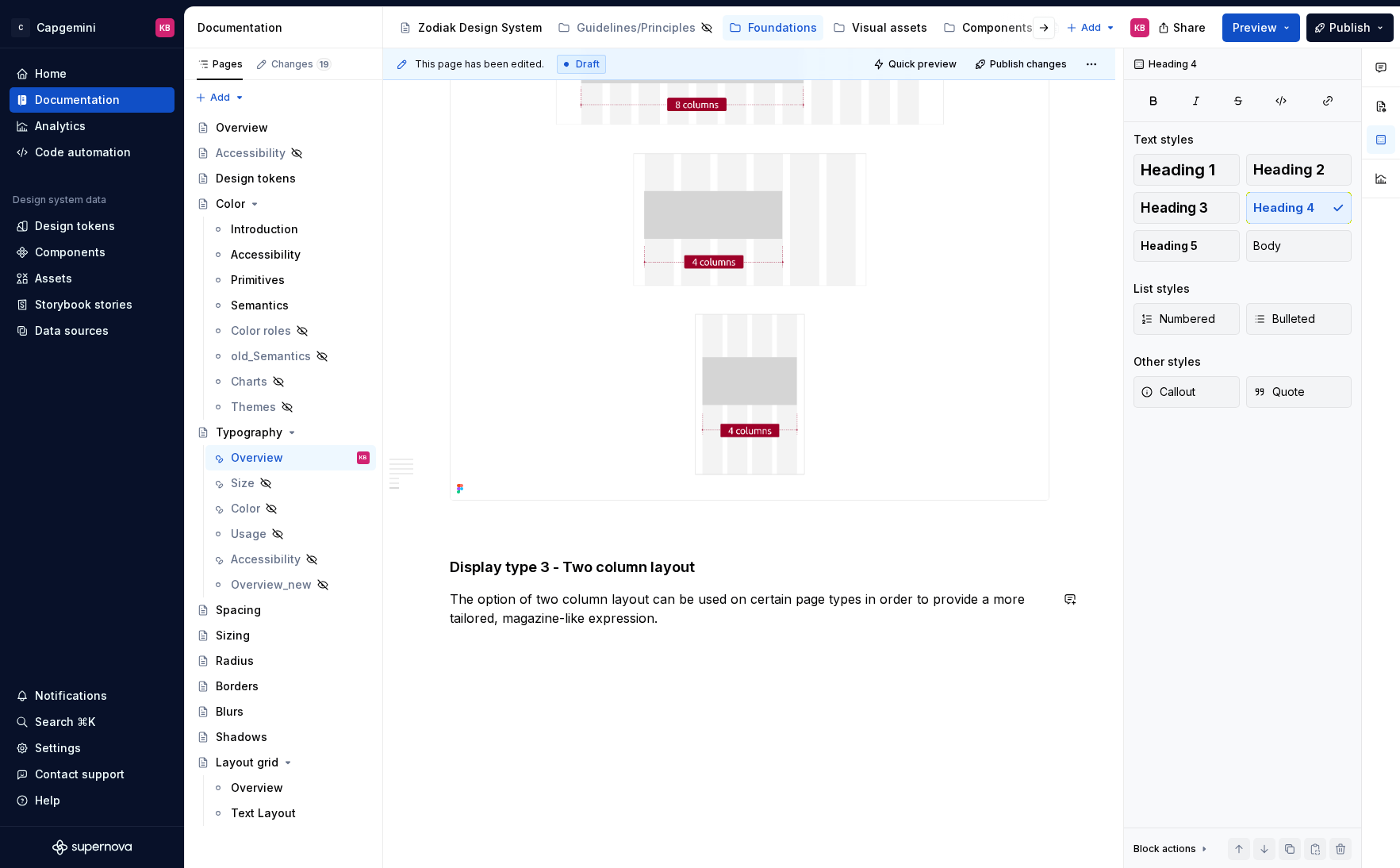
click at [489, 667] on div "This page has been edited. Draft Quick preview Publish changes Typography Commu…" at bounding box center [752, 458] width 740 height 820
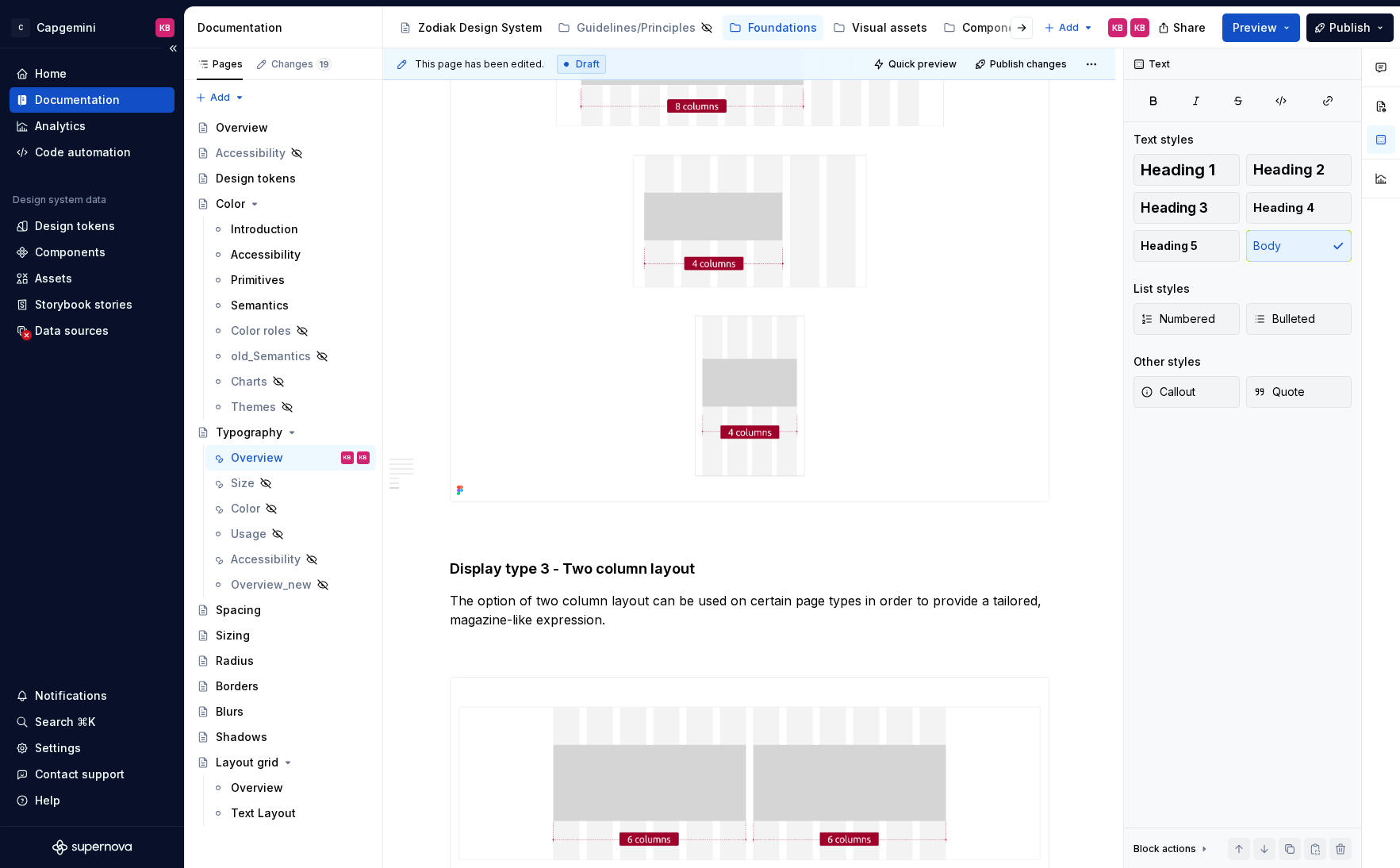
scroll to position [3291, 0]
type textarea "*"
